Goal: Transaction & Acquisition: Purchase product/service

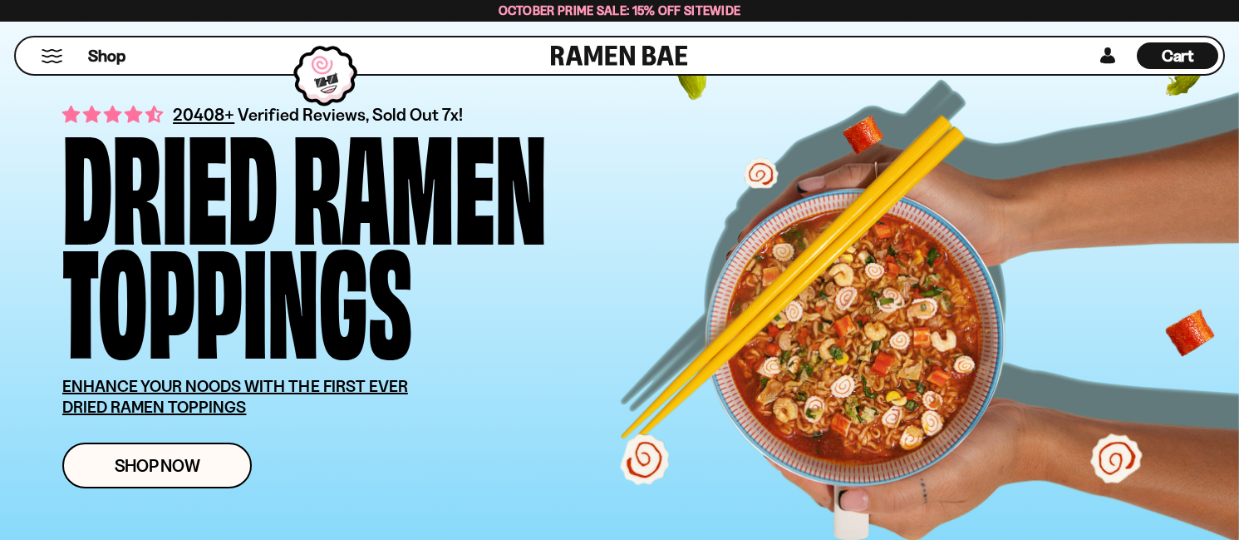
scroll to position [333, 0]
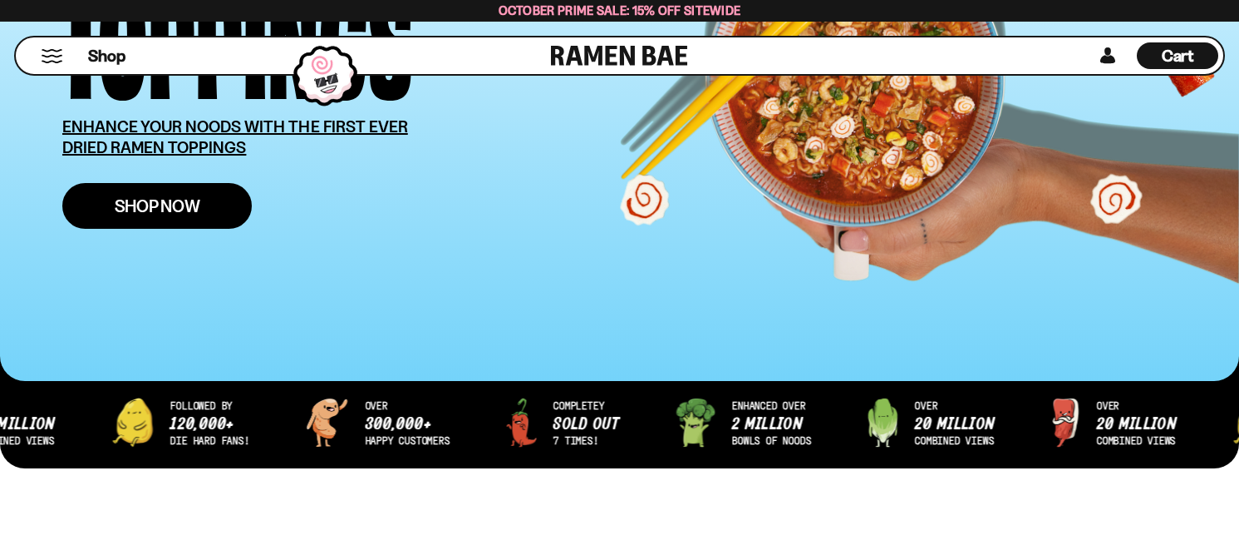
click at [174, 197] on span "Shop Now" at bounding box center [158, 205] width 86 height 17
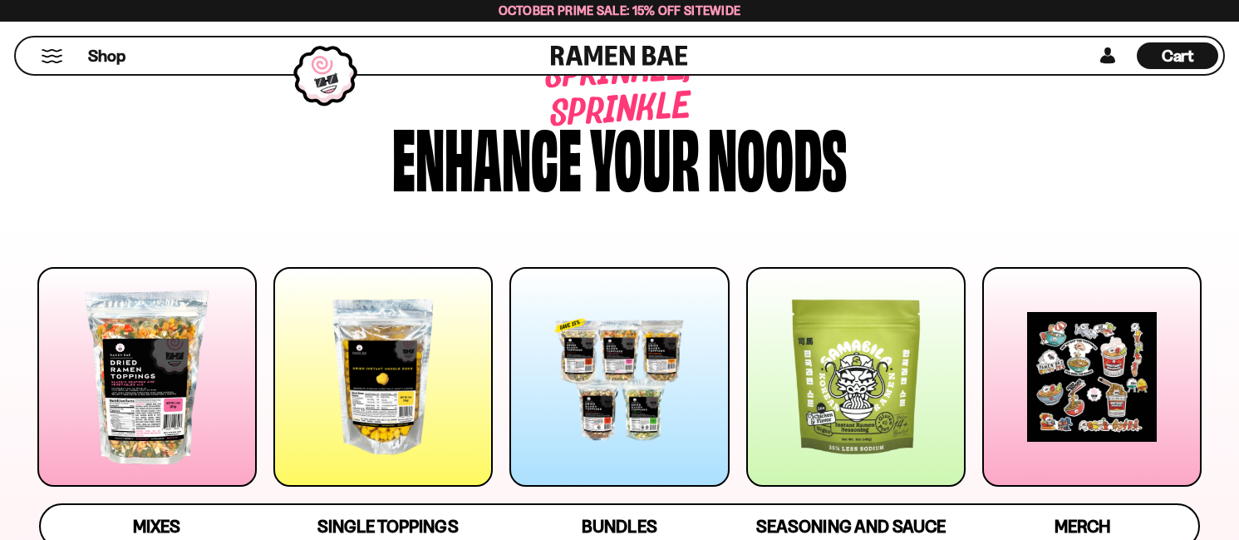
scroll to position [166, 0]
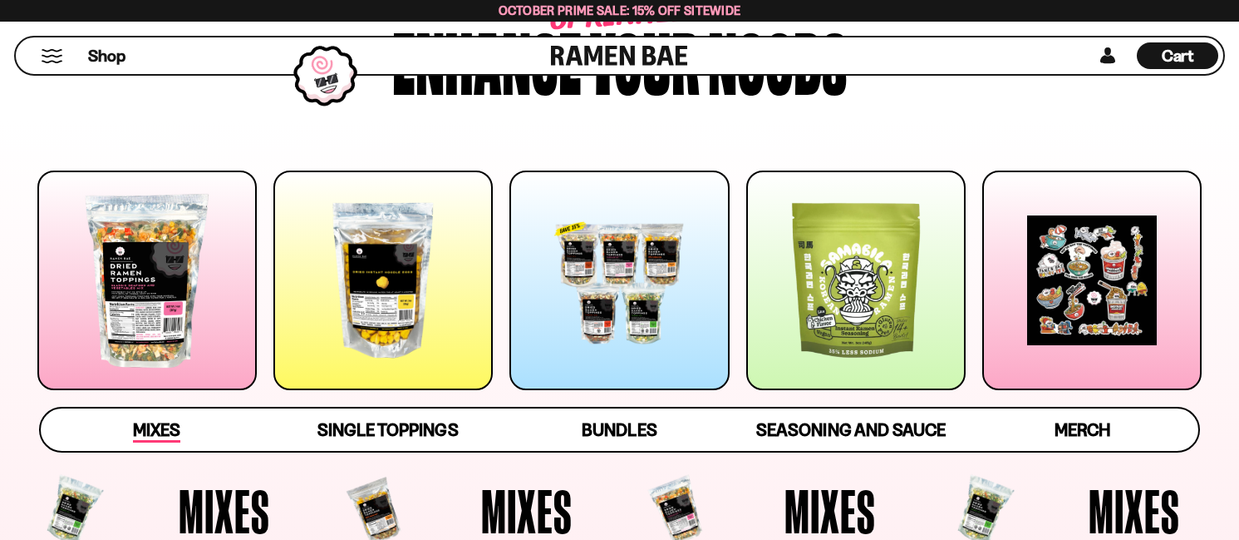
click at [158, 432] on span "Mixes" at bounding box center [156, 430] width 47 height 23
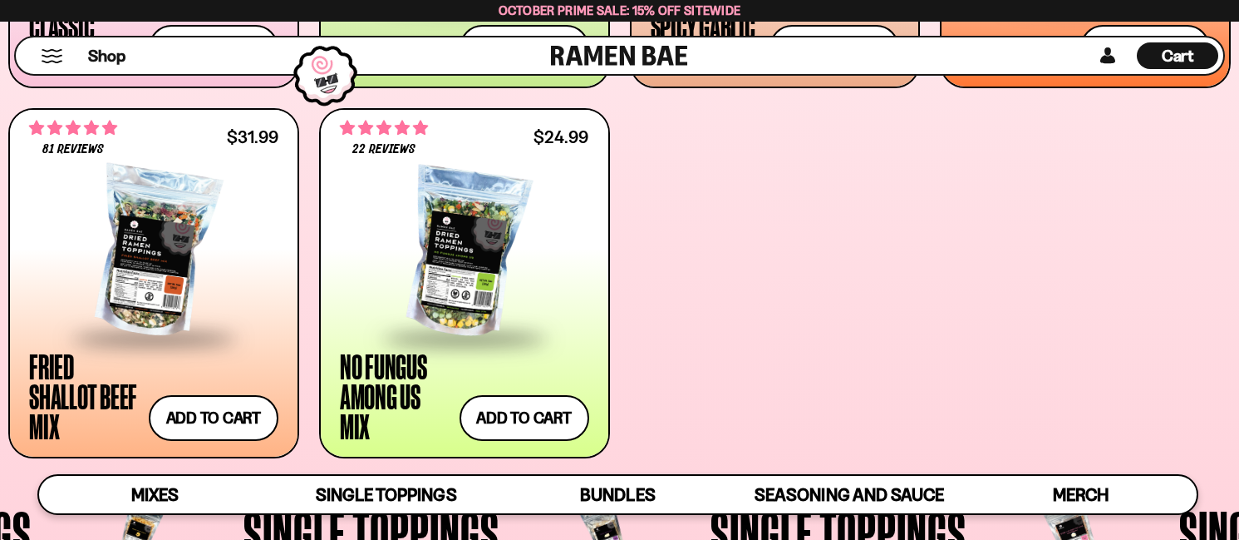
scroll to position [972, 0]
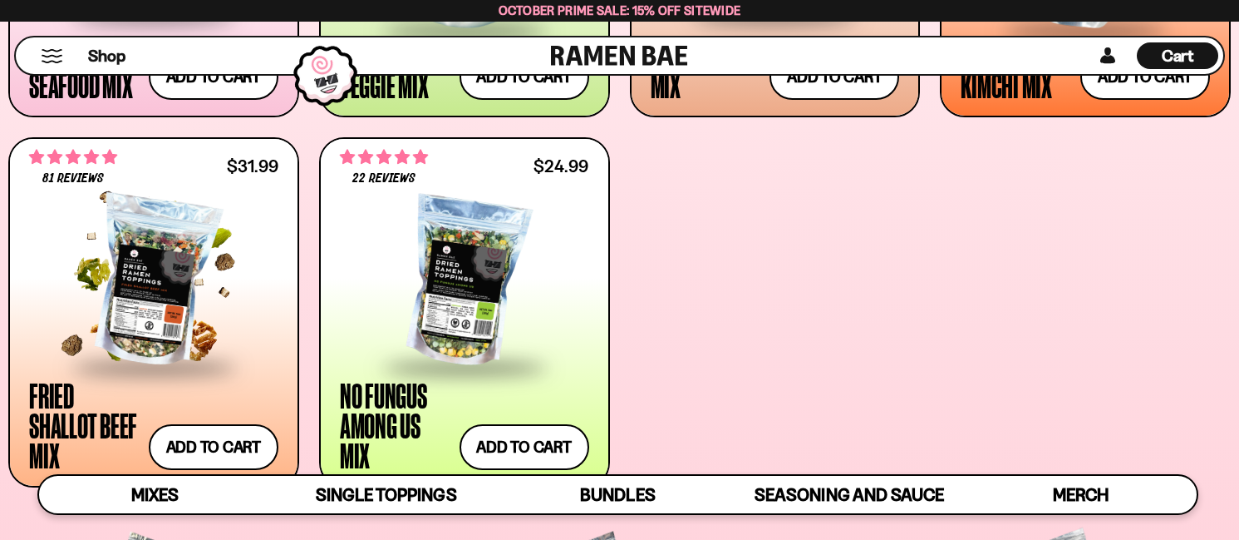
click at [145, 306] on div at bounding box center [153, 282] width 249 height 166
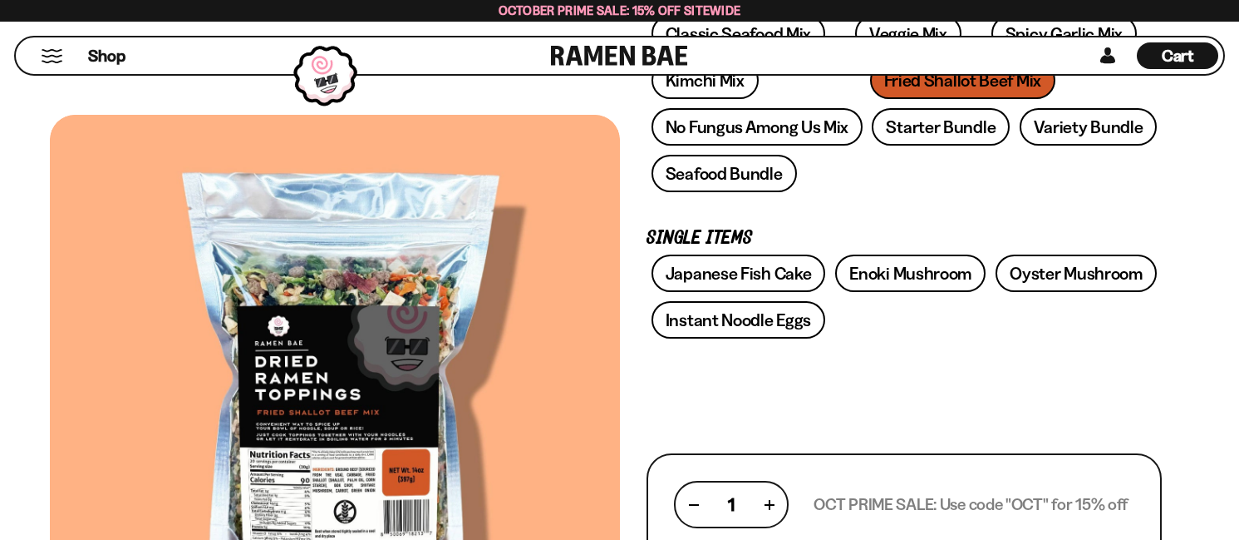
scroll to position [416, 0]
